Goal: Transaction & Acquisition: Purchase product/service

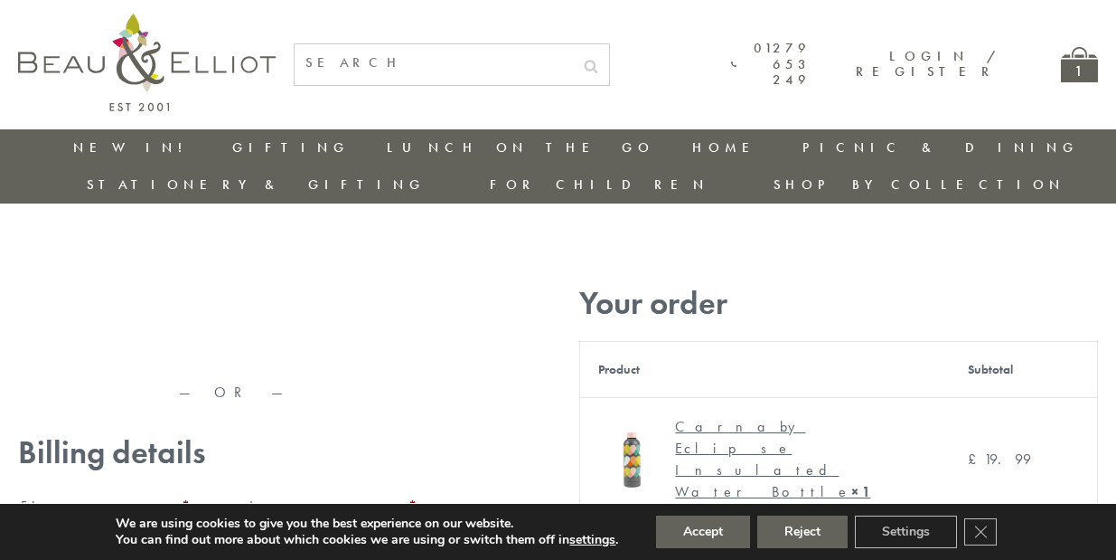
type input "maria33@yahoo.com"
type input "Maria"
type input "Williams"
type input "23, Scottsdale, Happytown"
type input "London"
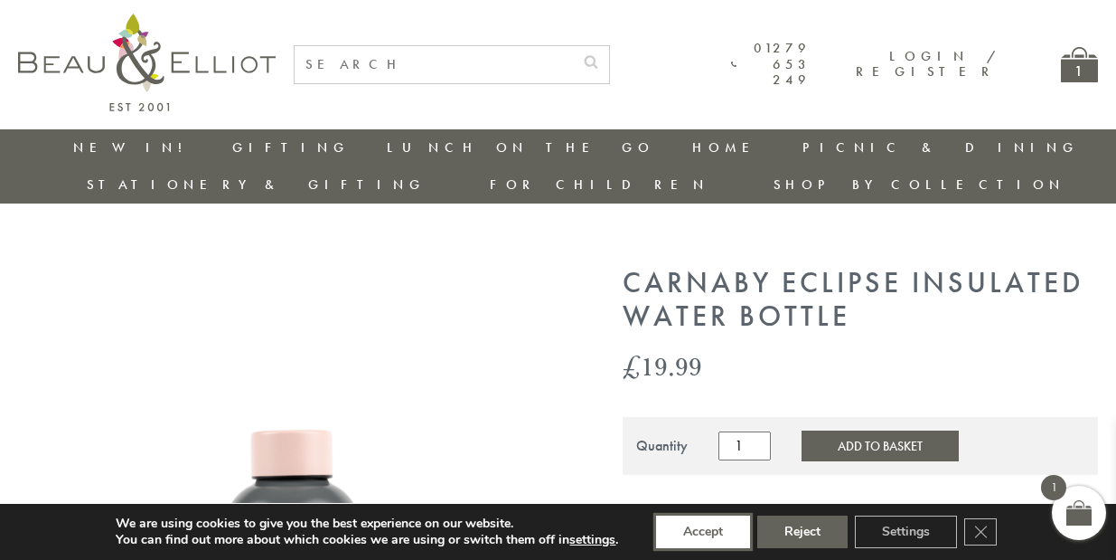
click at [703, 532] on button "Accept" at bounding box center [703, 531] width 94 height 33
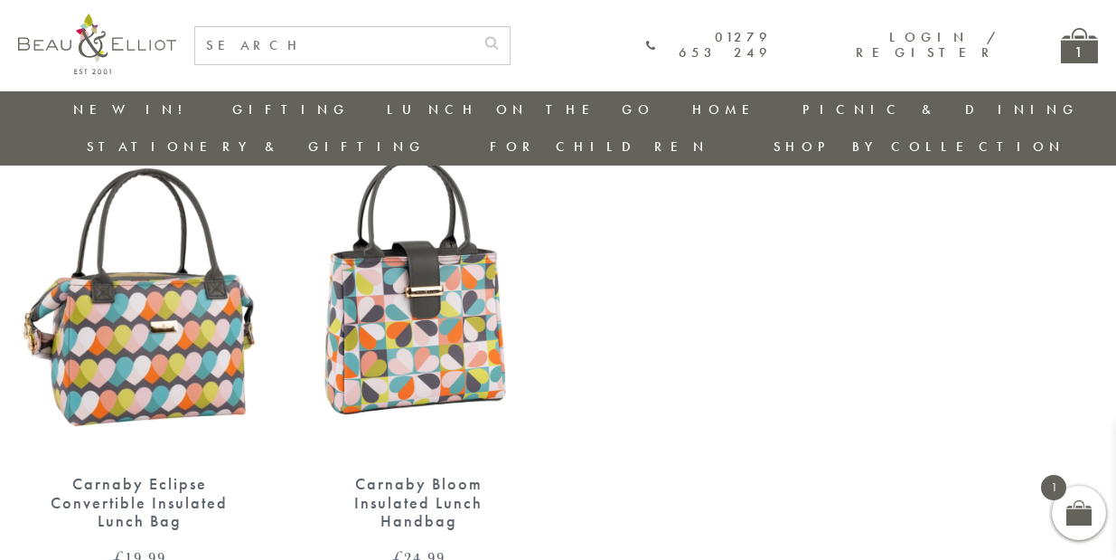
scroll to position [2098, 0]
